Goal: Navigation & Orientation: Find specific page/section

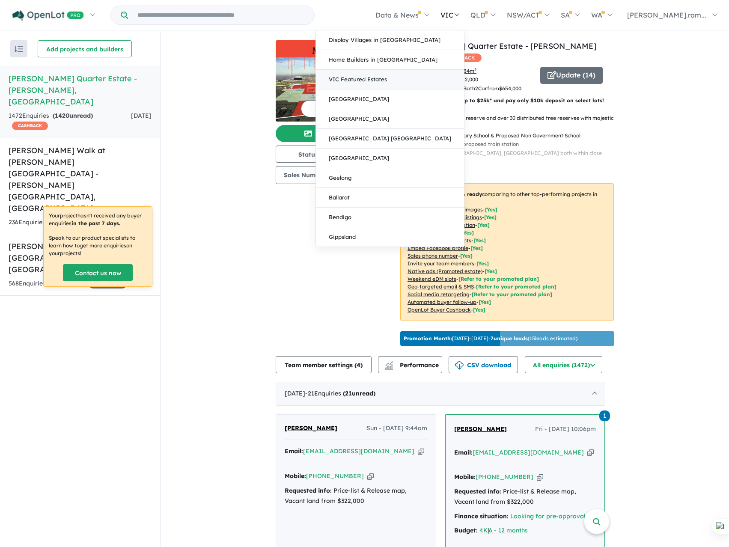
click at [464, 79] on link "VIC Featured Estates" at bounding box center [390, 80] width 148 height 20
